Goal: Task Accomplishment & Management: Manage account settings

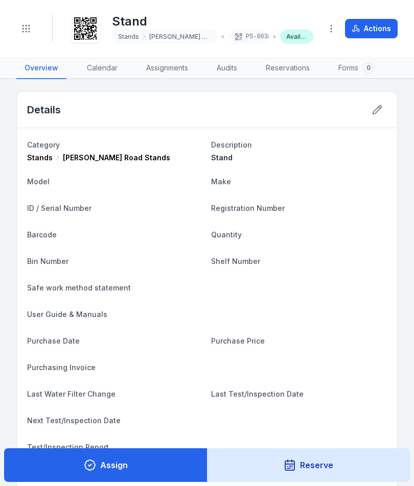
click at [34, 19] on div "Toggle Navigation" at bounding box center [25, 29] width 19 height 28
click at [28, 26] on icon "Toggle navigation" at bounding box center [26, 28] width 10 height 10
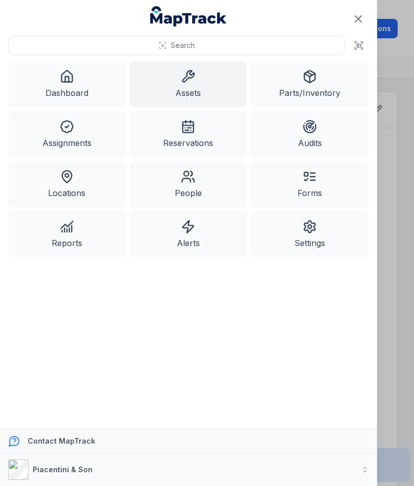
click at [213, 82] on link "Assets" at bounding box center [188, 84] width 117 height 46
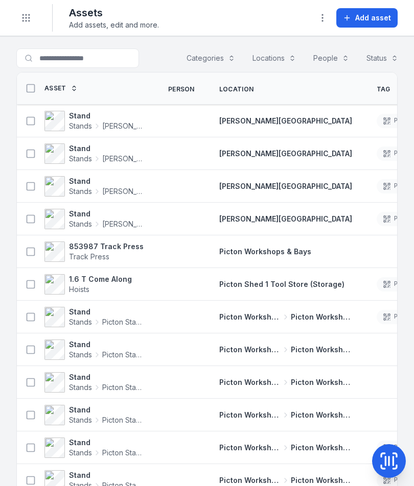
click at [374, 11] on button "Add asset" at bounding box center [366, 17] width 61 height 19
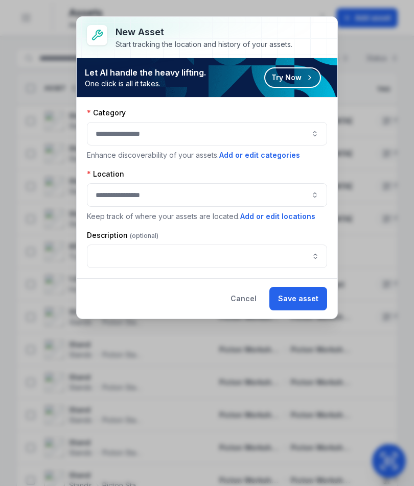
click at [310, 133] on button "button" at bounding box center [207, 133] width 240 height 23
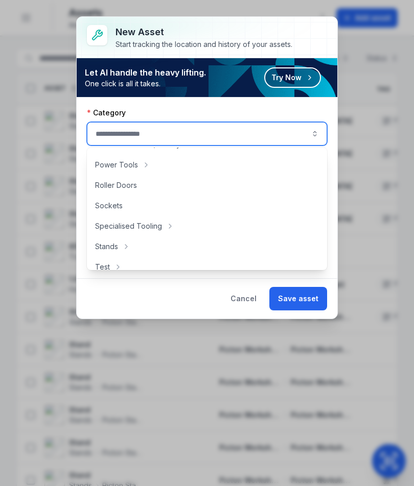
scroll to position [447, 0]
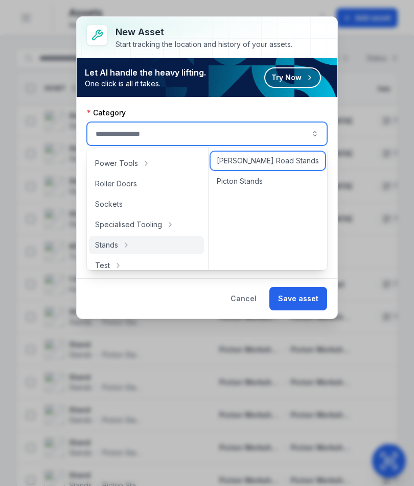
click at [297, 155] on div "[PERSON_NAME] Road Stands" at bounding box center [267, 161] width 114 height 18
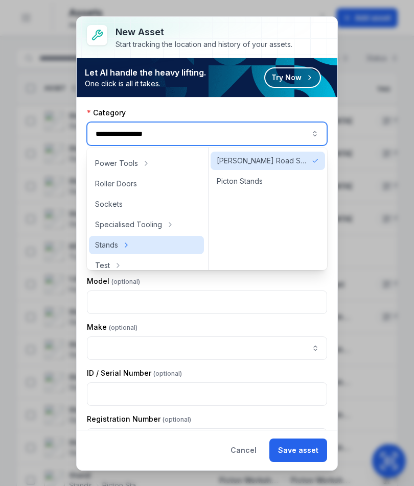
type input "**********"
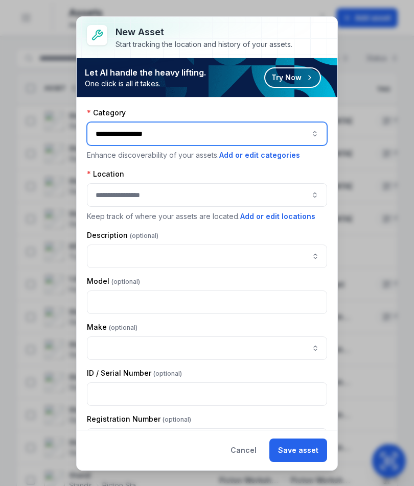
click at [268, 197] on button "button" at bounding box center [207, 194] width 240 height 23
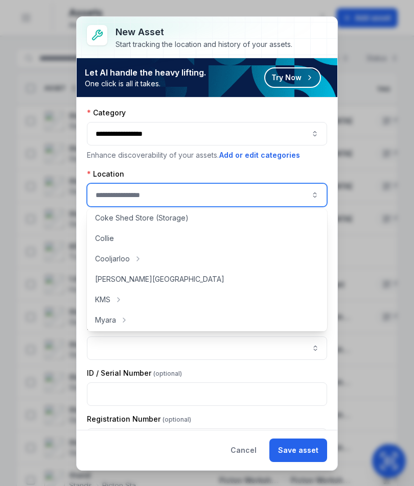
scroll to position [65, 0]
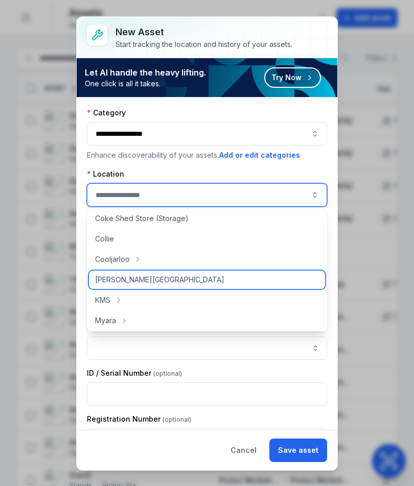
click at [274, 279] on div "[PERSON_NAME][GEOGRAPHIC_DATA]" at bounding box center [207, 280] width 236 height 18
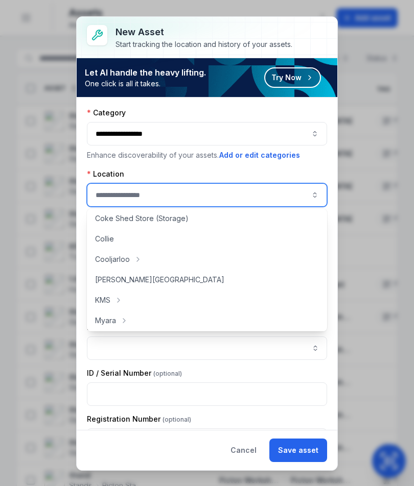
type input "**********"
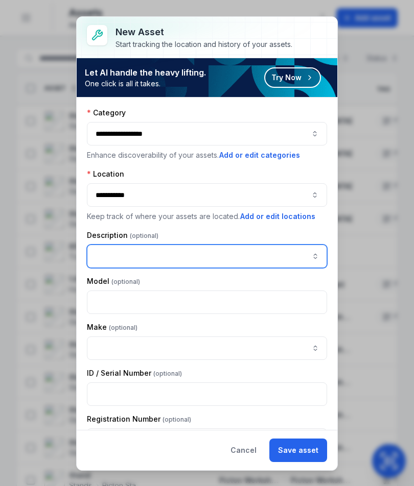
click at [272, 259] on input "asset-add:description-label" at bounding box center [207, 256] width 240 height 23
click at [121, 254] on input "asset-add:description-label" at bounding box center [207, 256] width 240 height 23
paste input "*****"
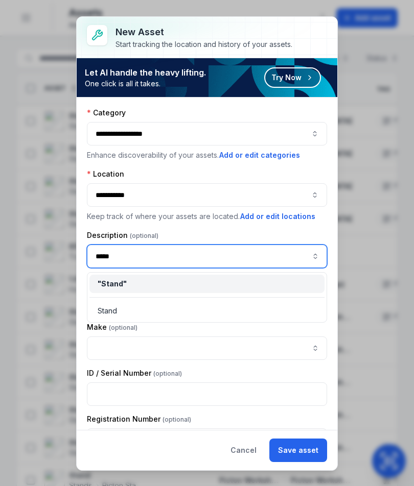
click at [244, 275] on div "" Stand "" at bounding box center [206, 284] width 235 height 18
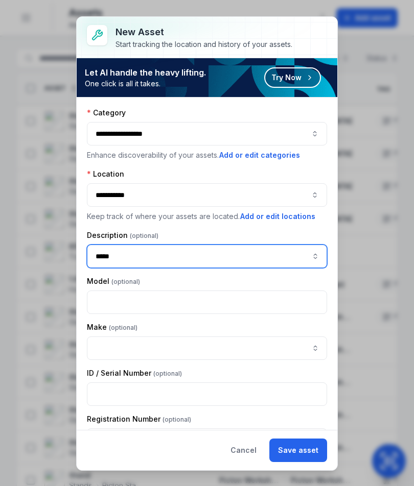
type input "*****"
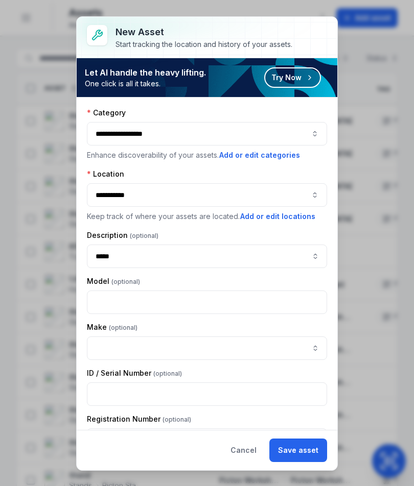
click at [298, 443] on button "Save asset" at bounding box center [298, 450] width 58 height 23
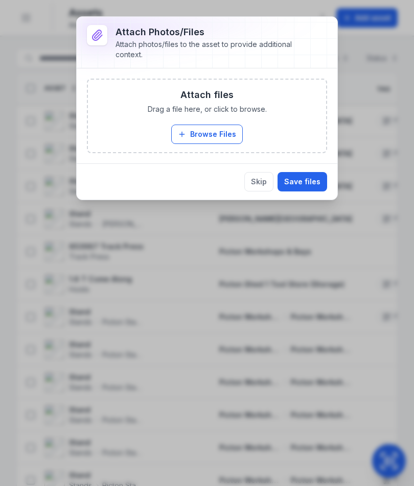
click at [233, 129] on button "Browse Files" at bounding box center [206, 134] width 71 height 19
click at [219, 139] on button "Browse Files" at bounding box center [206, 134] width 71 height 19
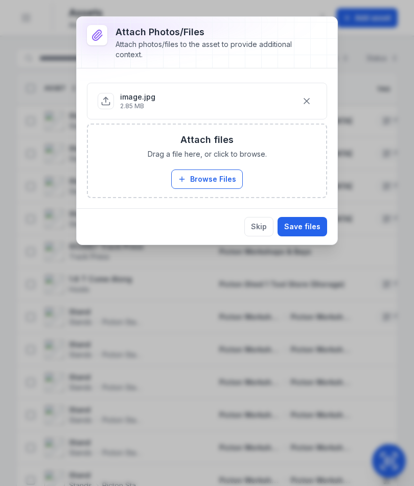
click at [318, 232] on button "Save files" at bounding box center [302, 226] width 50 height 19
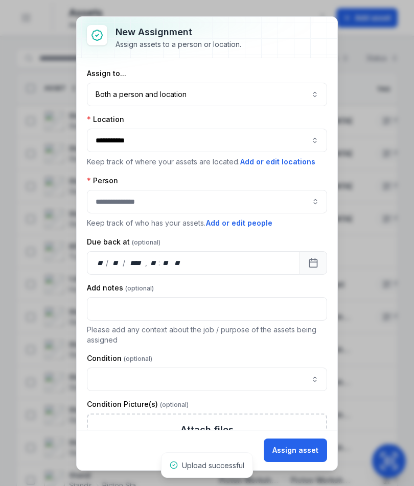
click at [277, 94] on button "Both a person and location ****" at bounding box center [207, 94] width 240 height 23
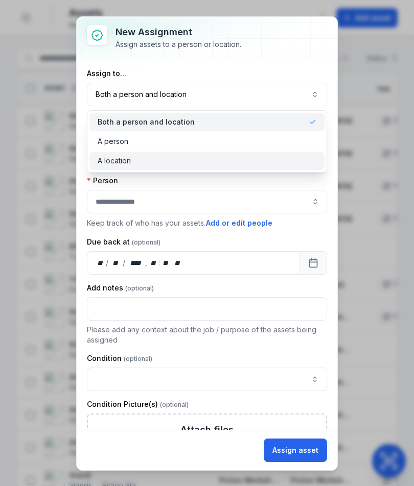
click at [235, 163] on div "A location" at bounding box center [207, 161] width 219 height 10
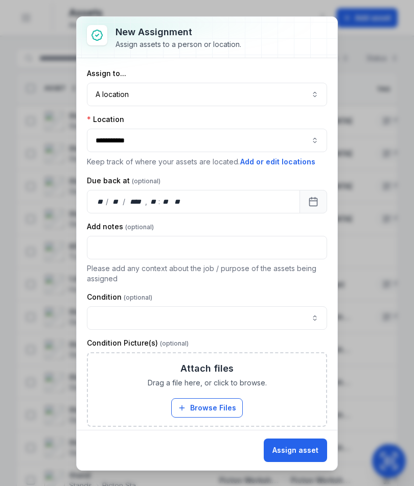
click at [312, 450] on button "Assign asset" at bounding box center [295, 450] width 63 height 23
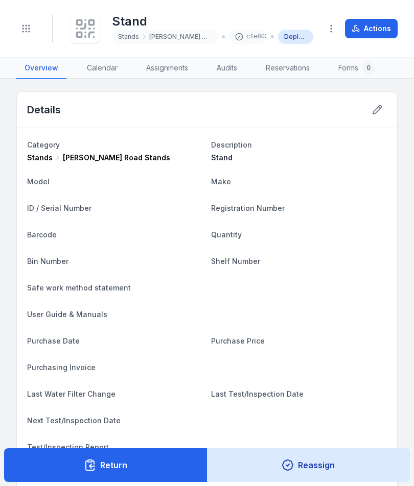
click at [163, 474] on button "Return" at bounding box center [105, 465] width 203 height 34
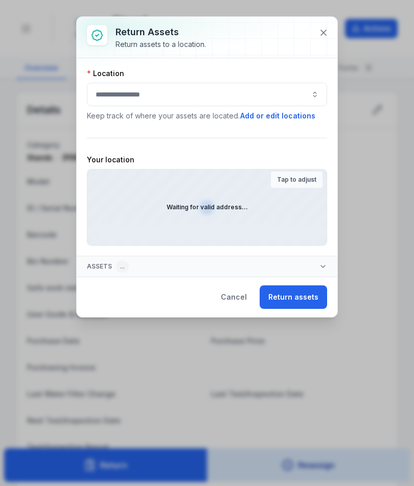
click at [331, 35] on button at bounding box center [323, 32] width 19 height 19
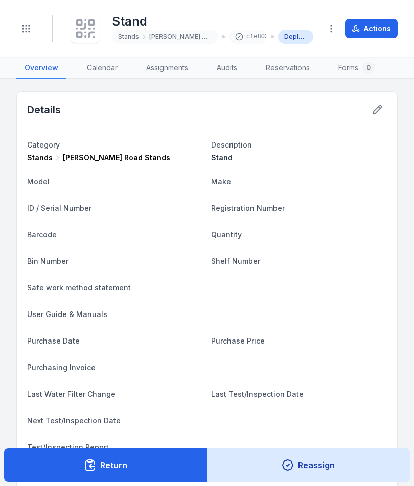
click at [88, 31] on icon at bounding box center [85, 28] width 22 height 22
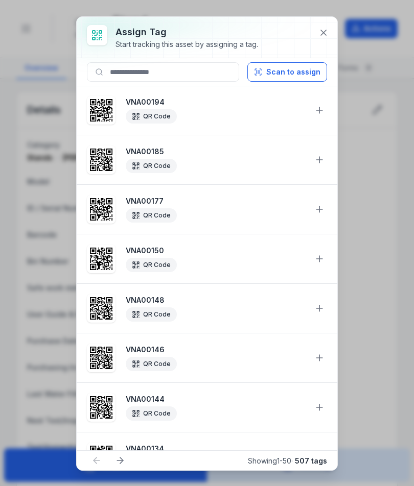
click at [289, 68] on button "Scan to assign" at bounding box center [287, 71] width 80 height 19
